Goal: Task Accomplishment & Management: Use online tool/utility

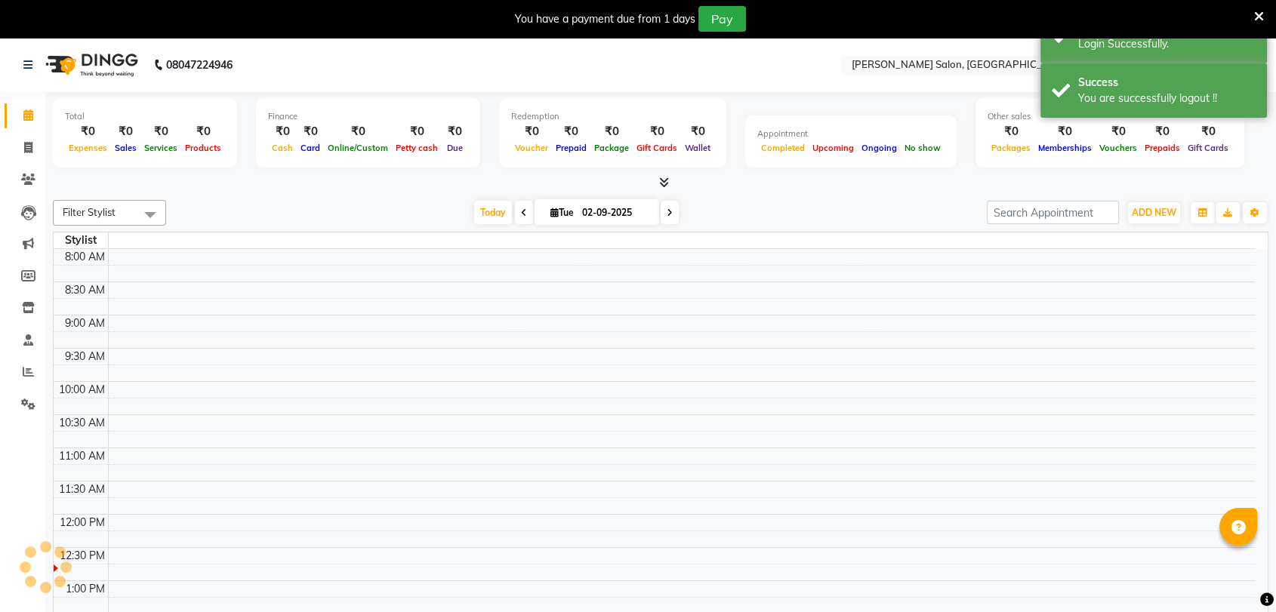
select select "en"
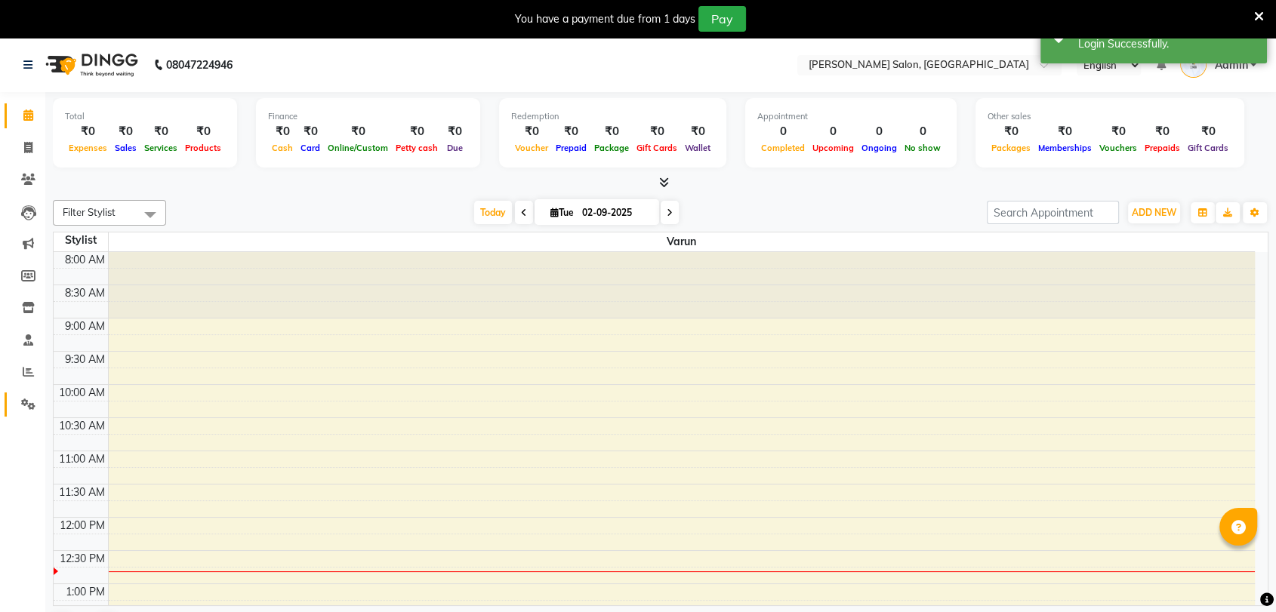
click at [20, 393] on link "Settings" at bounding box center [23, 405] width 36 height 25
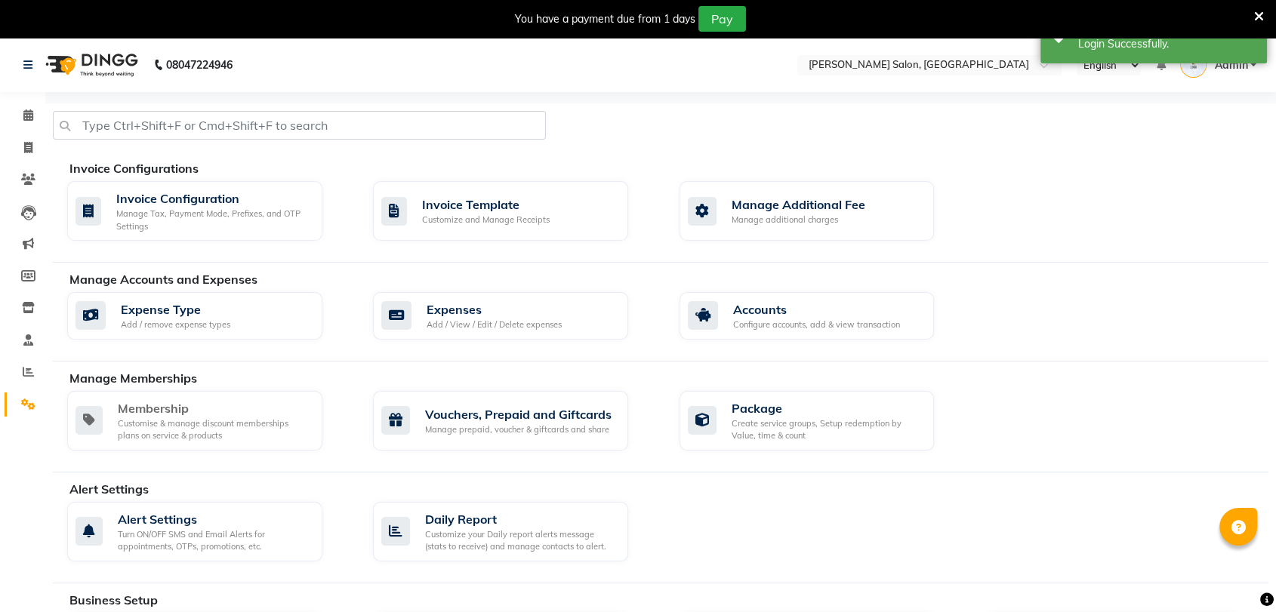
scroll to position [596, 0]
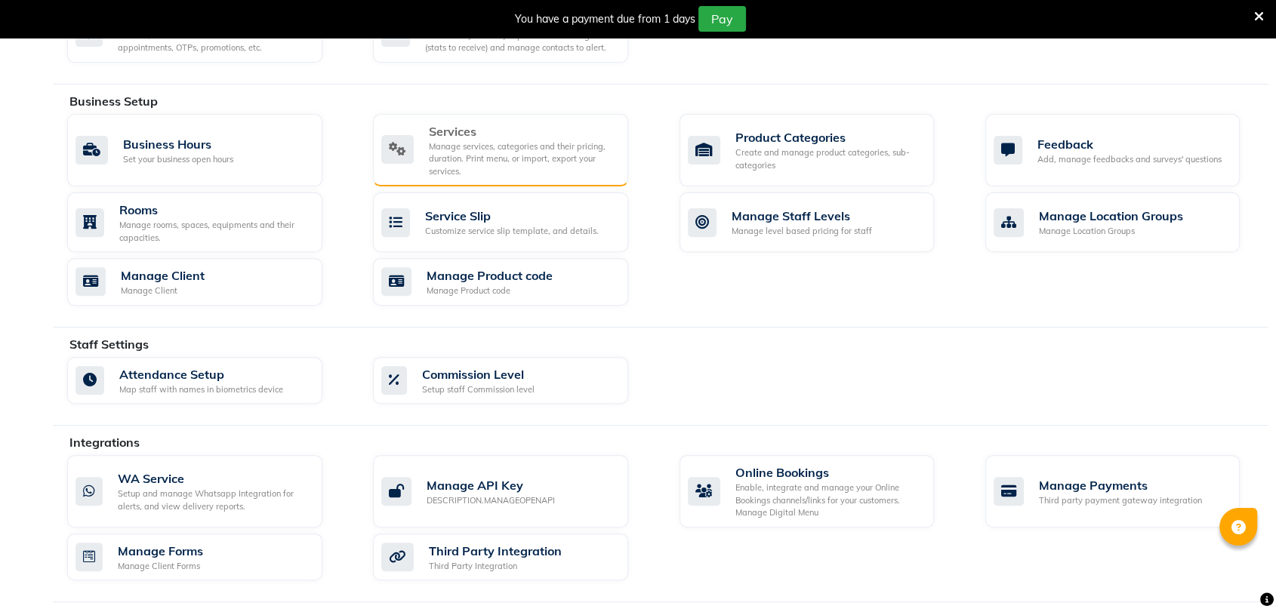
click at [497, 150] on div "Manage services, categories and their pricing, duration. Print menu, or import,…" at bounding box center [522, 159] width 187 height 38
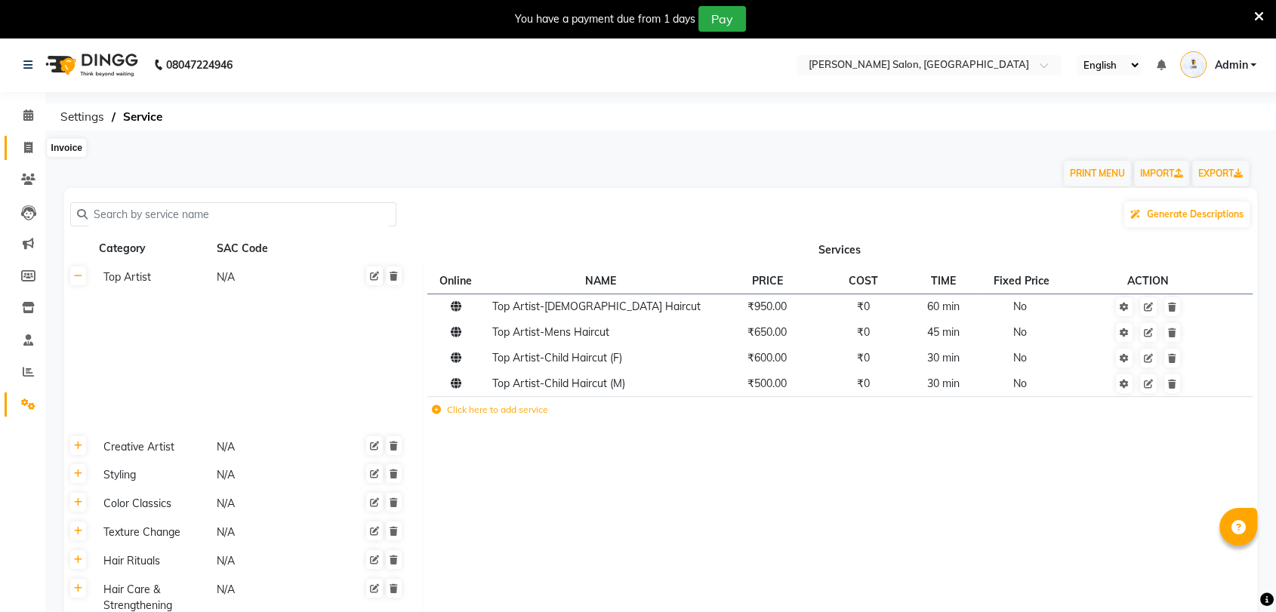
click at [26, 146] on icon at bounding box center [28, 147] width 8 height 11
select select "service"
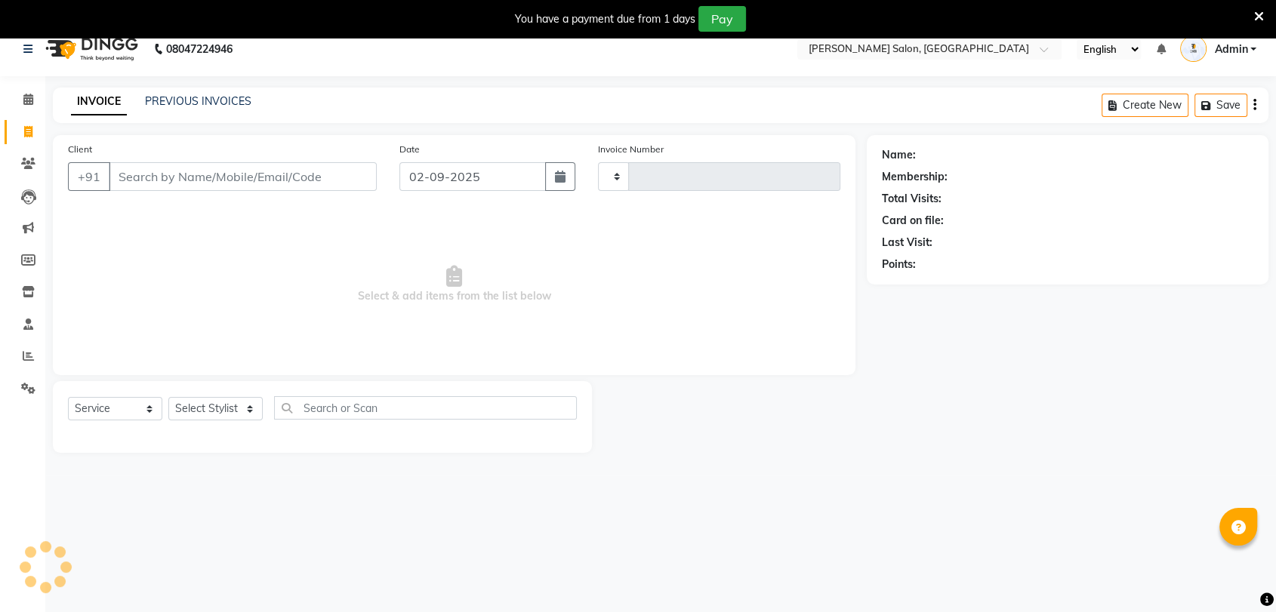
scroll to position [37, 0]
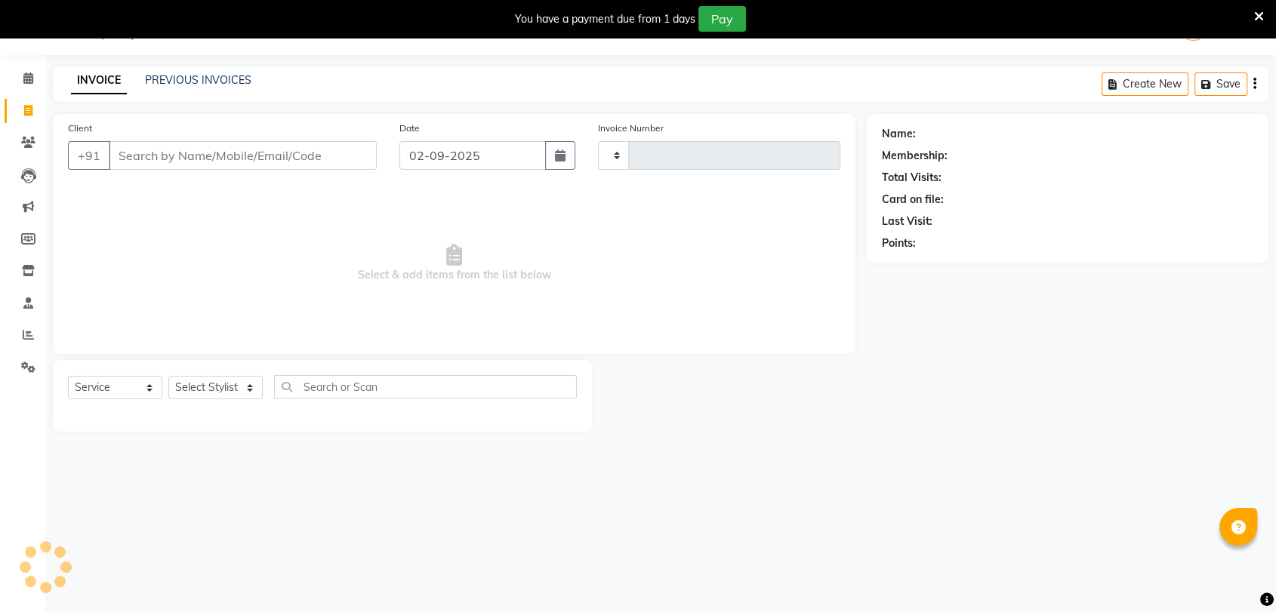
type input "0001"
select select "8959"
click at [189, 376] on select "Select Stylist" at bounding box center [215, 387] width 94 height 23
select select "90583"
click at [168, 376] on select "Select Stylist Varun" at bounding box center [215, 387] width 94 height 23
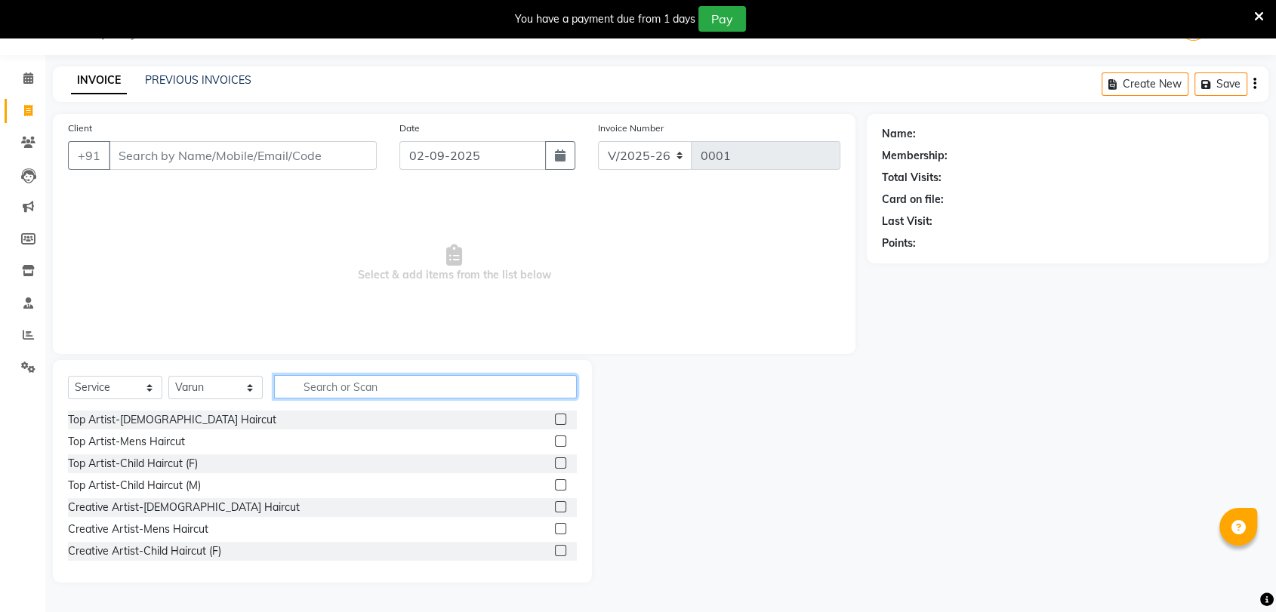
click at [328, 383] on input "text" at bounding box center [425, 386] width 303 height 23
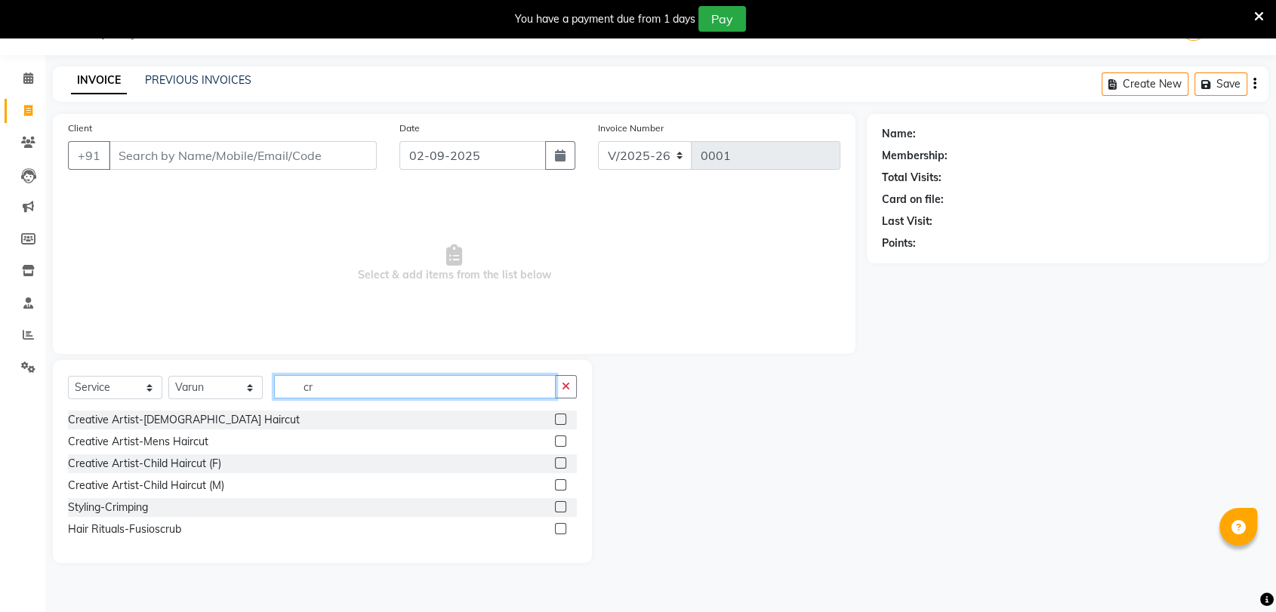
type input "c"
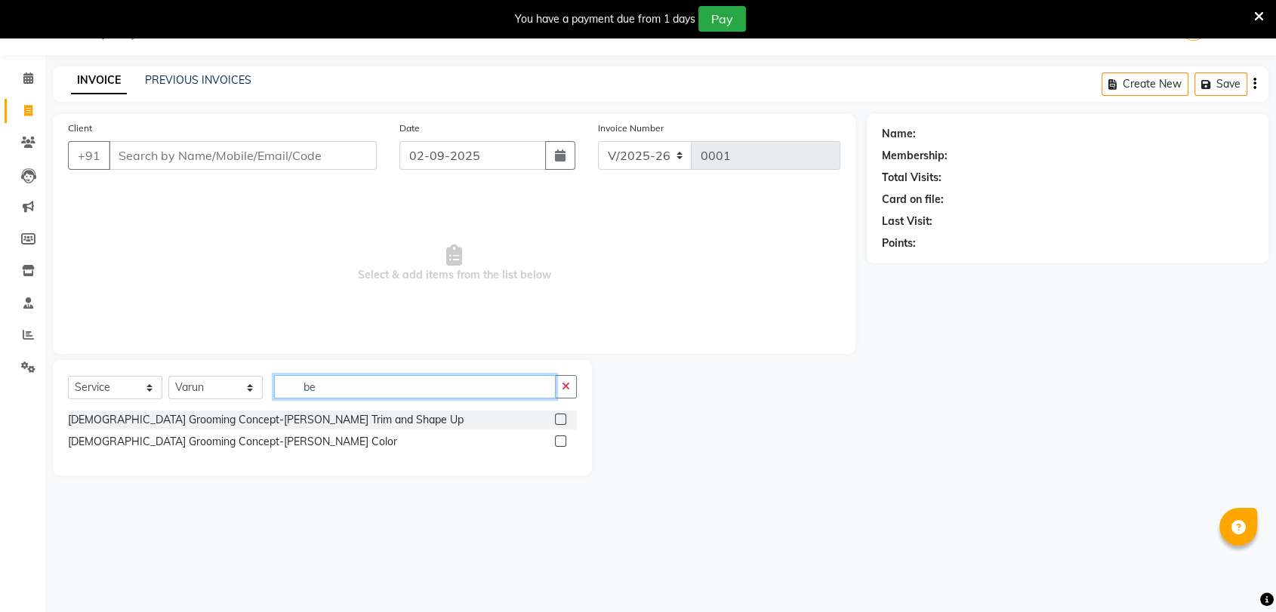
type input "b"
